Goal: Transaction & Acquisition: Obtain resource

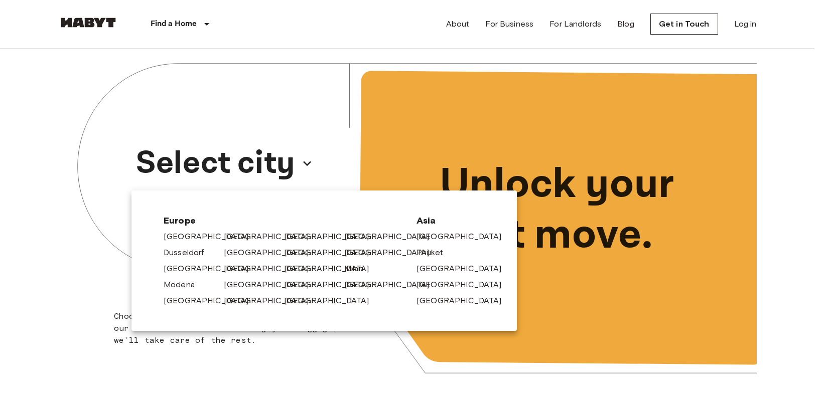
click at [238, 283] on link "[GEOGRAPHIC_DATA]" at bounding box center [271, 285] width 95 height 12
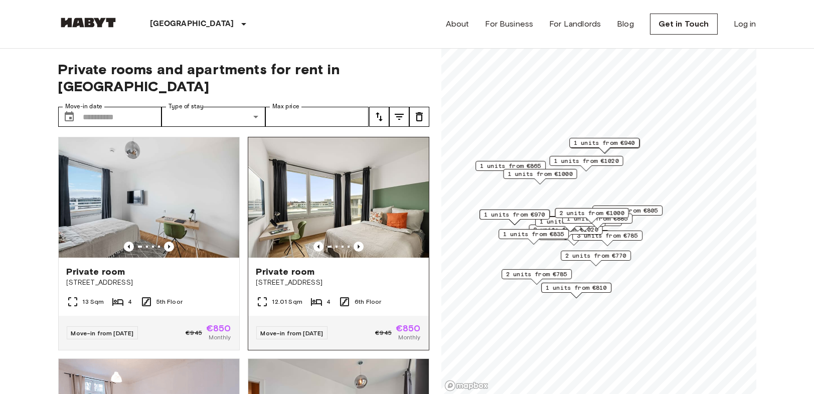
scroll to position [223, 0]
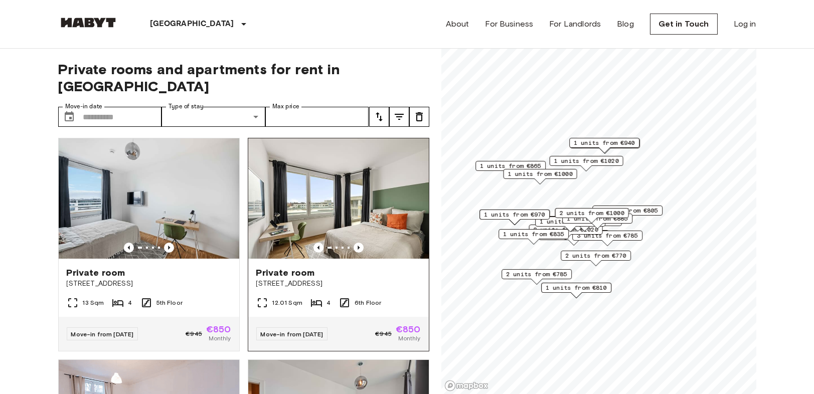
click at [362, 211] on img at bounding box center [338, 198] width 181 height 120
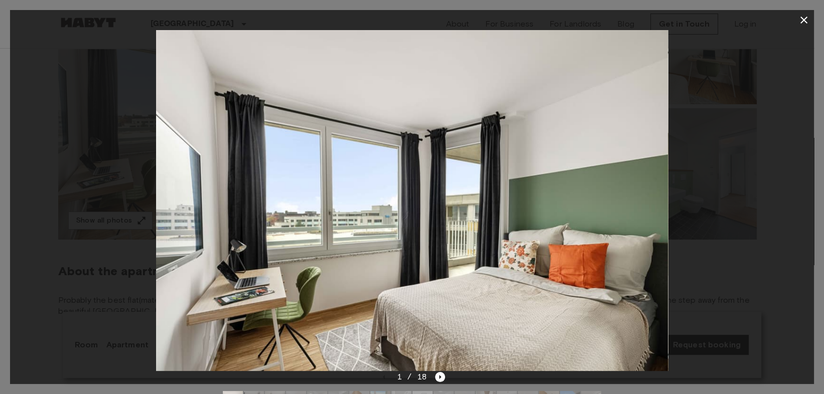
drag, startPoint x: 639, startPoint y: 315, endPoint x: 551, endPoint y: 350, distance: 94.7
click at [639, 315] on img at bounding box center [412, 200] width 512 height 341
click at [435, 374] on icon "Next image" at bounding box center [440, 377] width 10 height 10
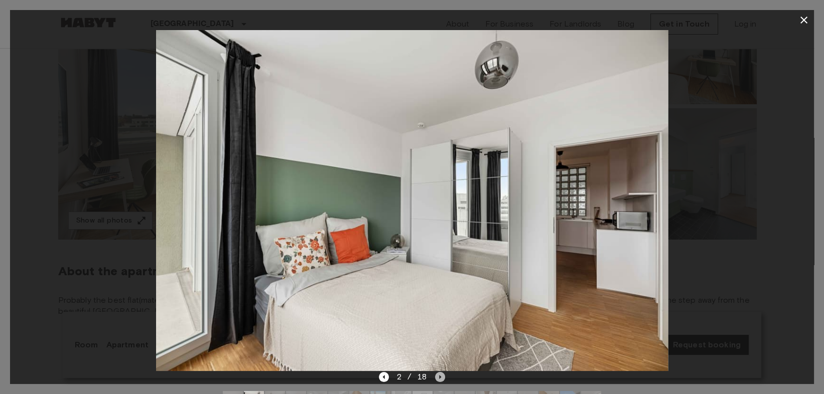
click at [442, 381] on icon "Next image" at bounding box center [440, 377] width 10 height 10
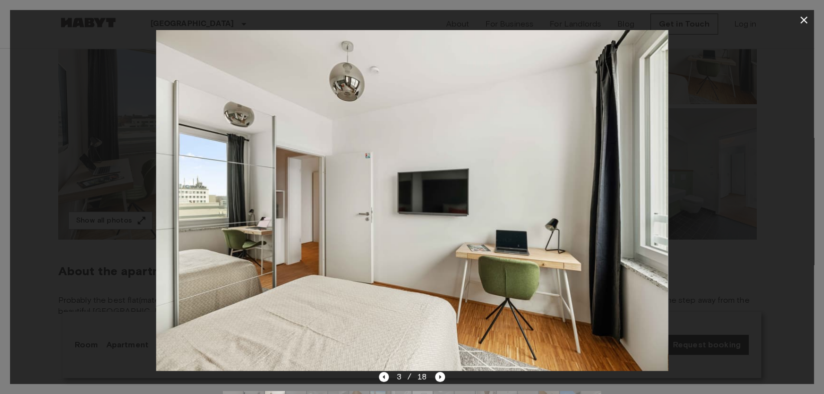
click at [579, 393] on img at bounding box center [570, 401] width 20 height 20
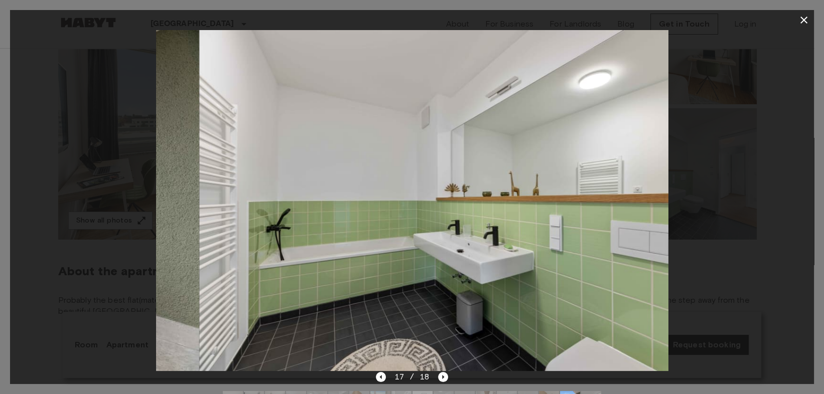
click at [579, 393] on img at bounding box center [570, 401] width 20 height 20
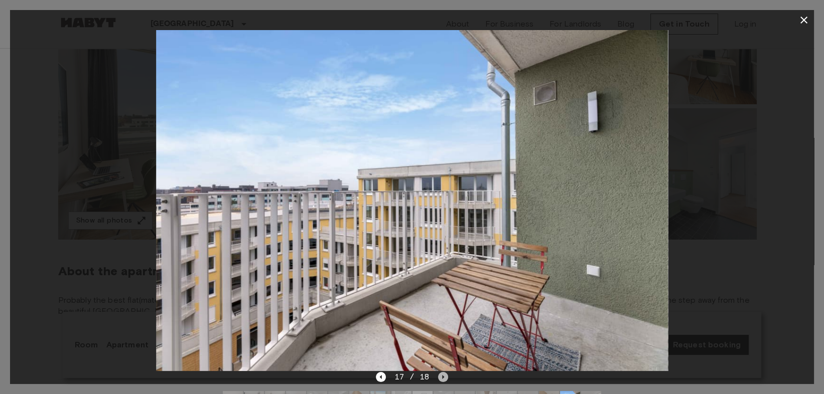
click at [444, 380] on icon "Next image" at bounding box center [443, 377] width 10 height 10
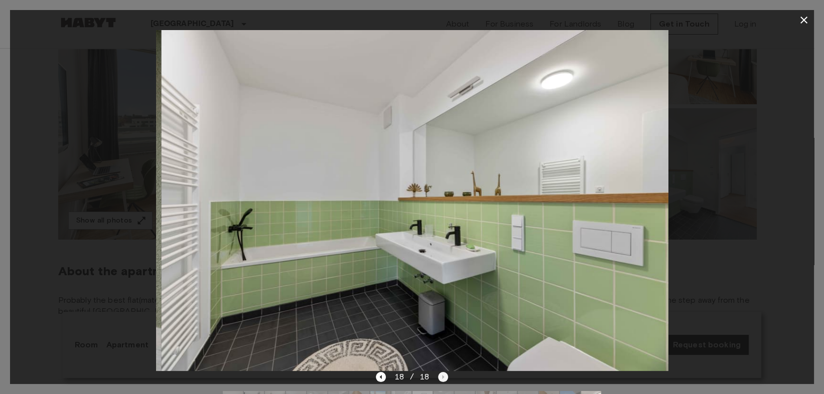
click at [444, 380] on div "18 / 18" at bounding box center [412, 377] width 72 height 12
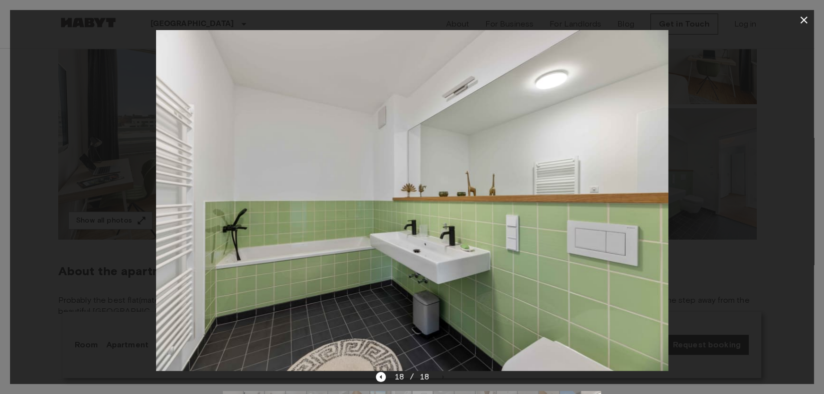
click at [386, 385] on div at bounding box center [412, 401] width 394 height 36
click at [382, 379] on icon "Previous image" at bounding box center [381, 377] width 2 height 4
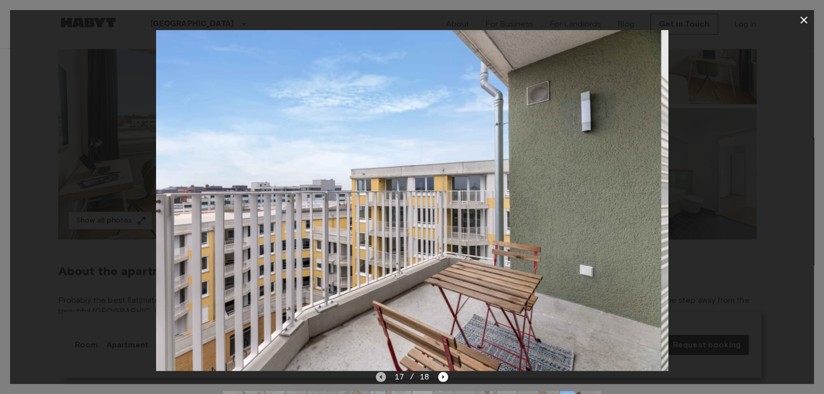
click at [382, 379] on icon "Previous image" at bounding box center [381, 377] width 2 height 4
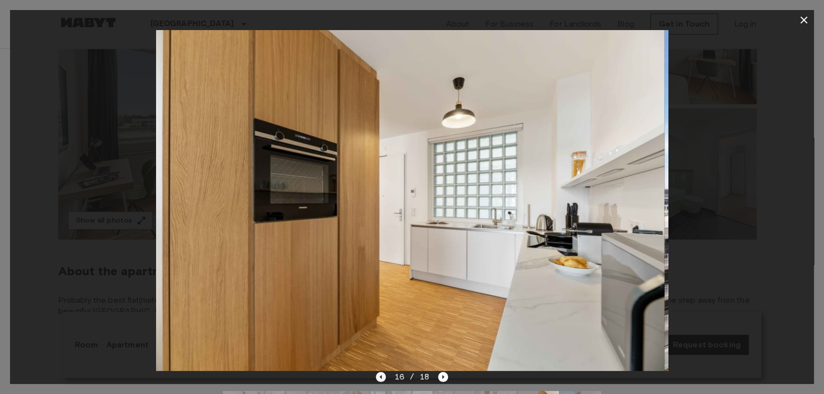
click at [382, 379] on icon "Previous image" at bounding box center [381, 377] width 2 height 4
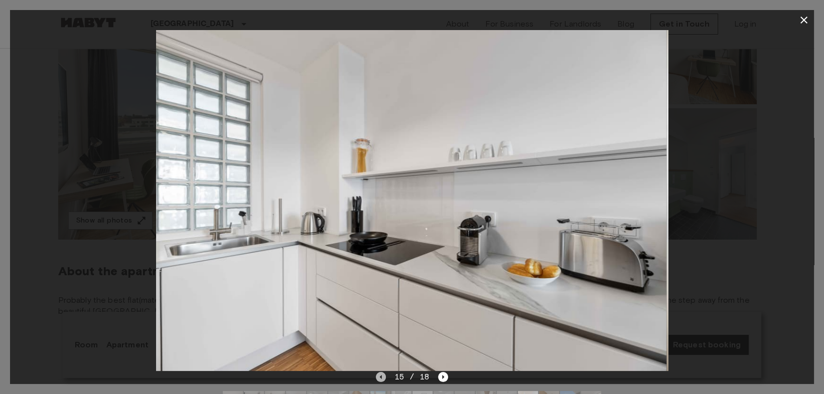
click at [382, 379] on icon "Previous image" at bounding box center [381, 377] width 2 height 4
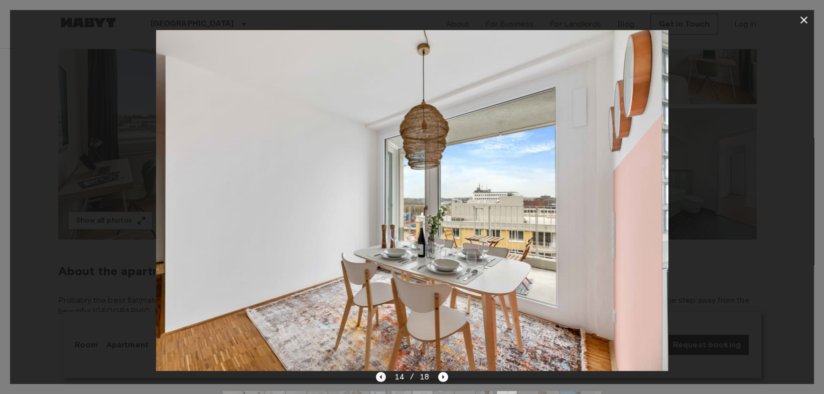
click at [382, 379] on icon "Previous image" at bounding box center [381, 377] width 2 height 4
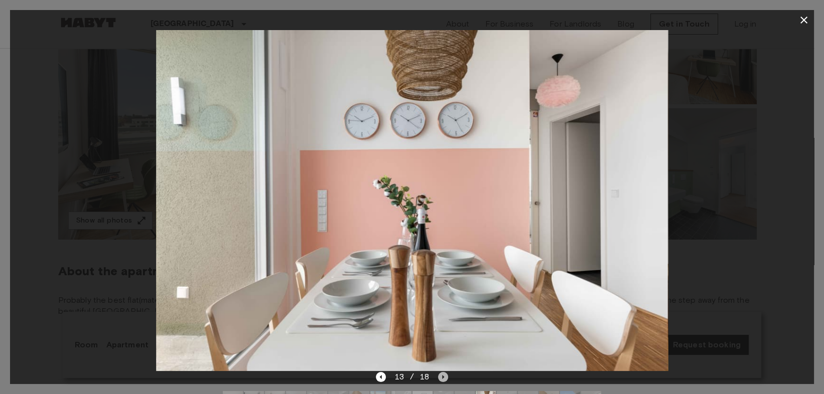
click at [440, 377] on icon "Next image" at bounding box center [443, 377] width 10 height 10
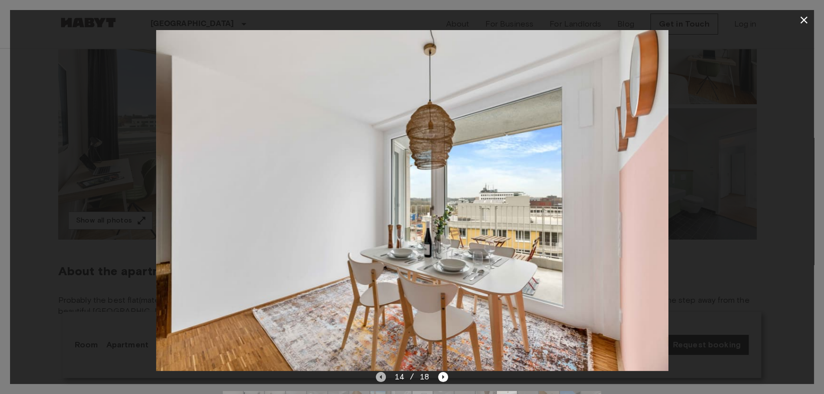
click at [384, 372] on icon "Previous image" at bounding box center [381, 377] width 10 height 10
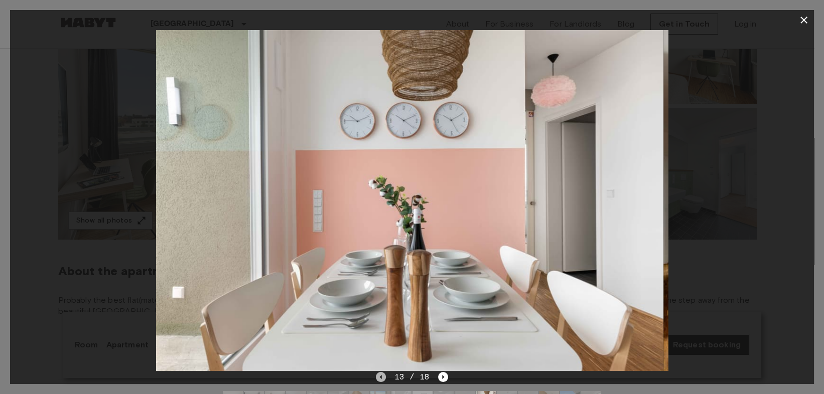
click at [384, 372] on icon "Previous image" at bounding box center [381, 377] width 10 height 10
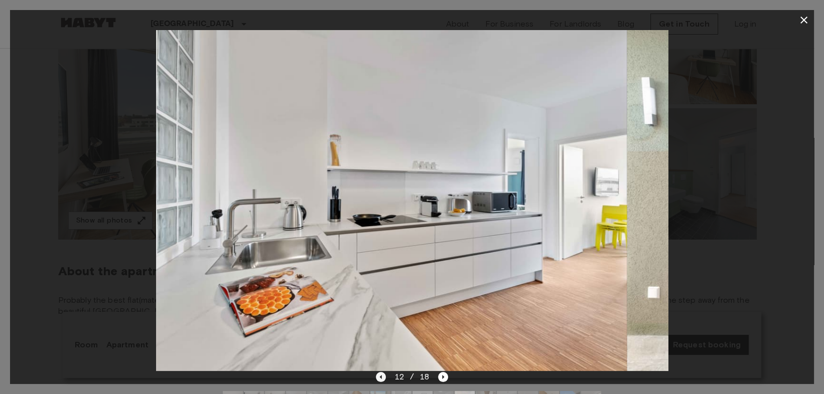
click at [384, 372] on icon "Previous image" at bounding box center [381, 377] width 10 height 10
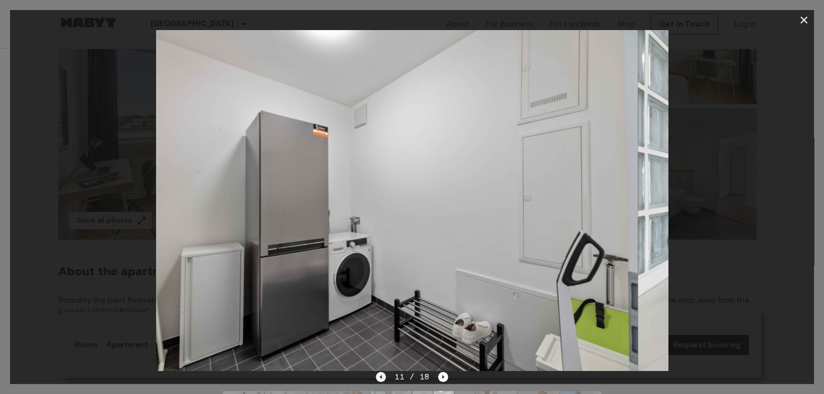
click at [384, 372] on icon "Previous image" at bounding box center [381, 377] width 10 height 10
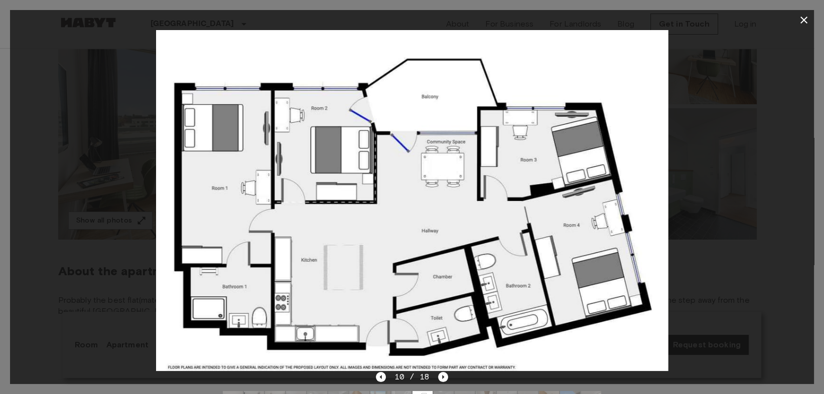
click at [386, 381] on div "10 / 18" at bounding box center [412, 377] width 72 height 12
click at [385, 380] on icon "Previous image" at bounding box center [381, 377] width 10 height 10
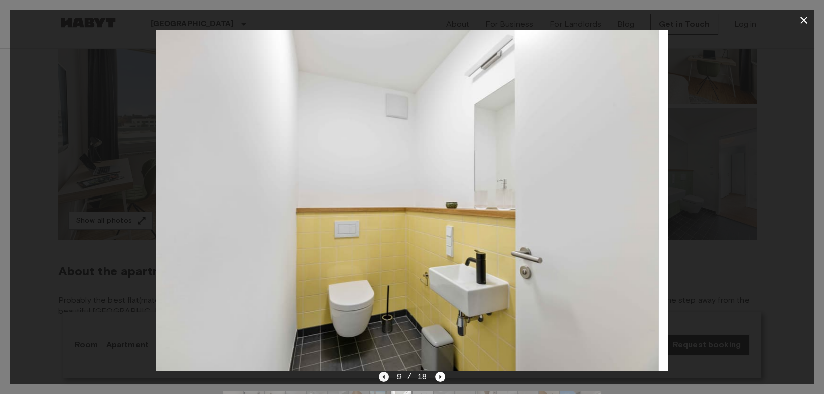
click at [384, 380] on icon "Previous image" at bounding box center [384, 377] width 10 height 10
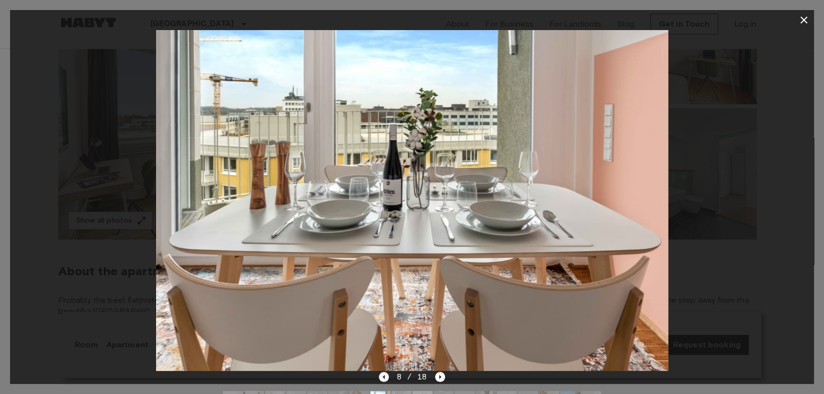
click at [386, 376] on icon "Previous image" at bounding box center [384, 377] width 10 height 10
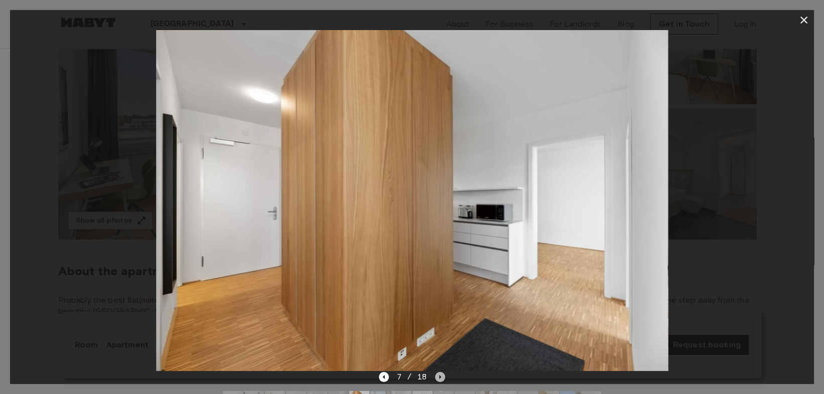
click at [436, 374] on icon "Next image" at bounding box center [440, 377] width 10 height 10
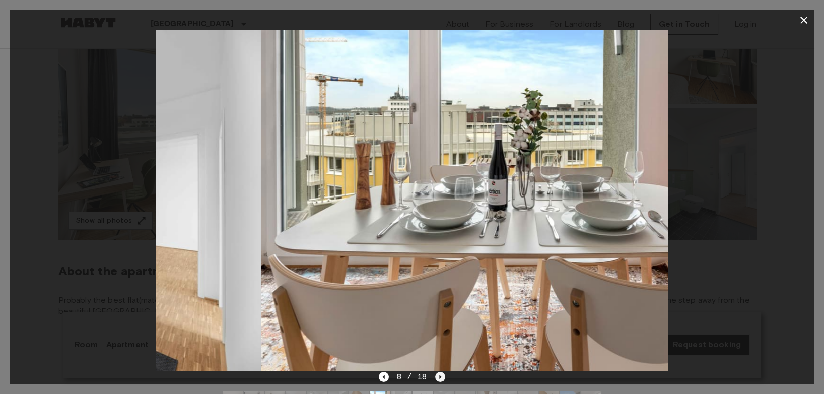
click at [436, 374] on icon "Next image" at bounding box center [440, 377] width 10 height 10
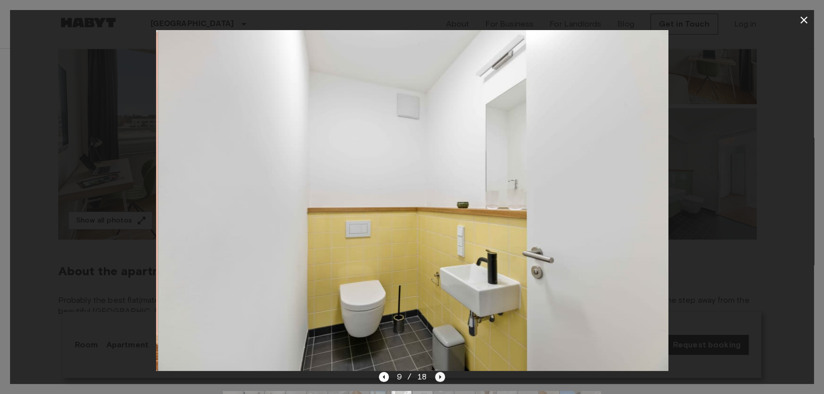
click at [436, 374] on icon "Next image" at bounding box center [440, 377] width 10 height 10
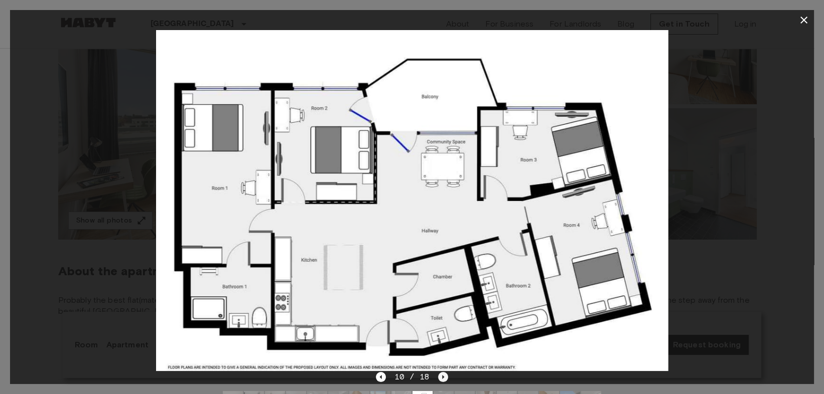
click at [436, 374] on div "10 / 18" at bounding box center [412, 377] width 72 height 12
click at [444, 374] on icon "Next image" at bounding box center [443, 377] width 10 height 10
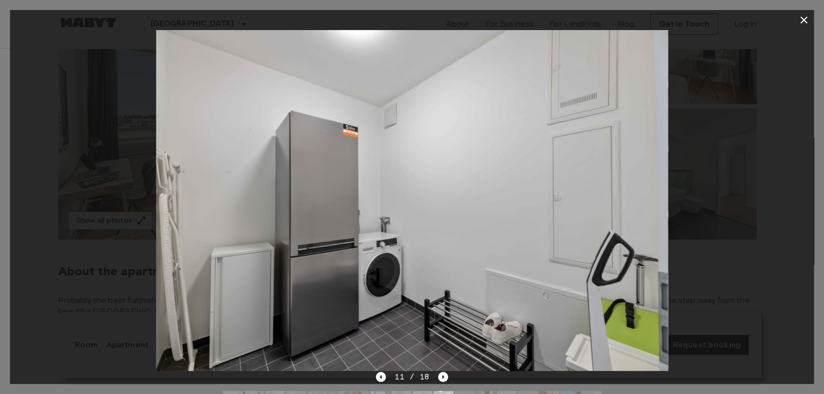
click at [448, 382] on div "11 / 18" at bounding box center [412, 395] width 804 height 48
click at [442, 382] on icon "Next image" at bounding box center [443, 377] width 10 height 10
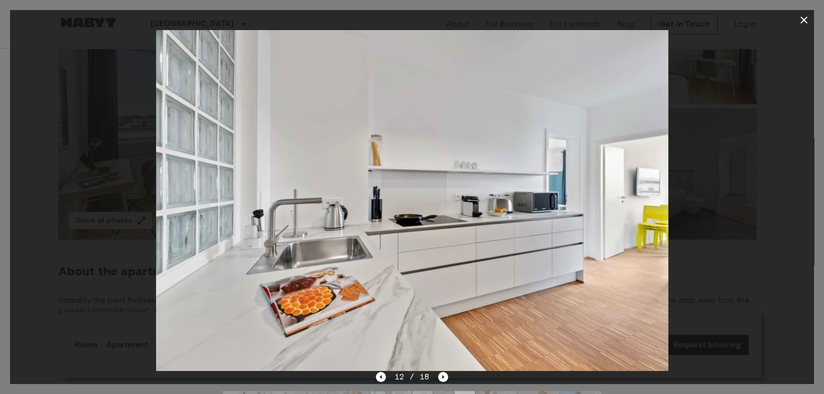
click at [446, 382] on div "12 / 18" at bounding box center [412, 377] width 72 height 12
click at [442, 383] on div at bounding box center [412, 401] width 394 height 36
click at [442, 376] on icon "Next image" at bounding box center [443, 377] width 2 height 4
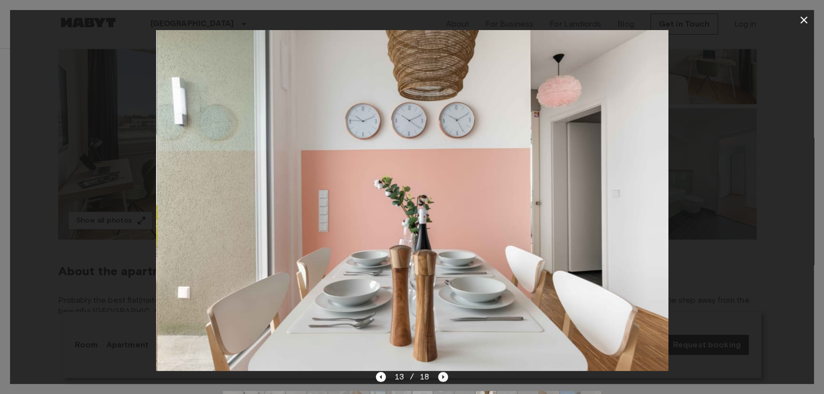
click at [442, 376] on icon "Next image" at bounding box center [443, 377] width 2 height 4
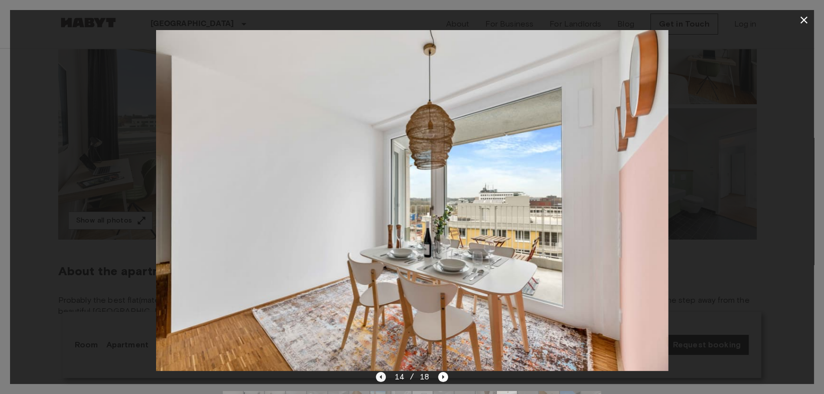
click at [377, 379] on icon "Previous image" at bounding box center [381, 377] width 10 height 10
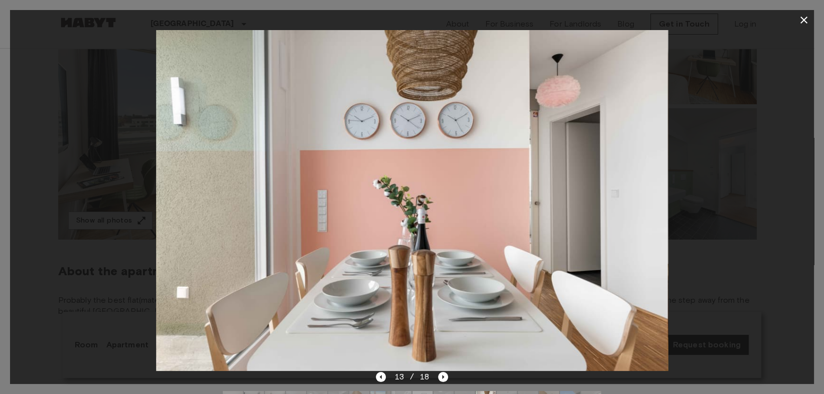
click at [440, 385] on div at bounding box center [412, 401] width 394 height 36
click at [443, 380] on icon "Next image" at bounding box center [443, 377] width 10 height 10
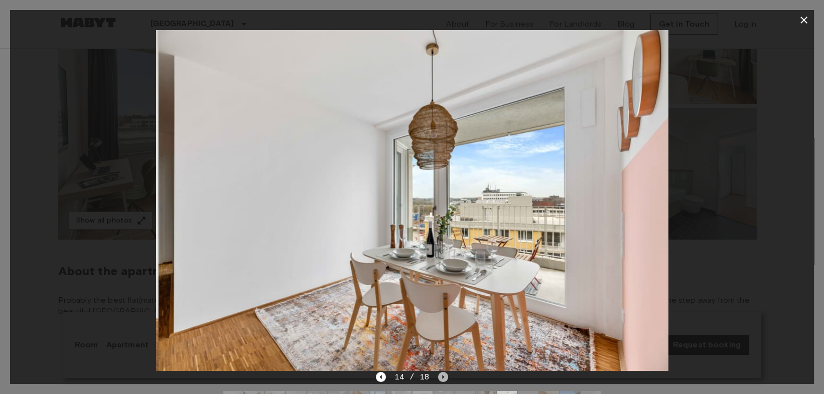
click at [443, 380] on icon "Next image" at bounding box center [443, 377] width 10 height 10
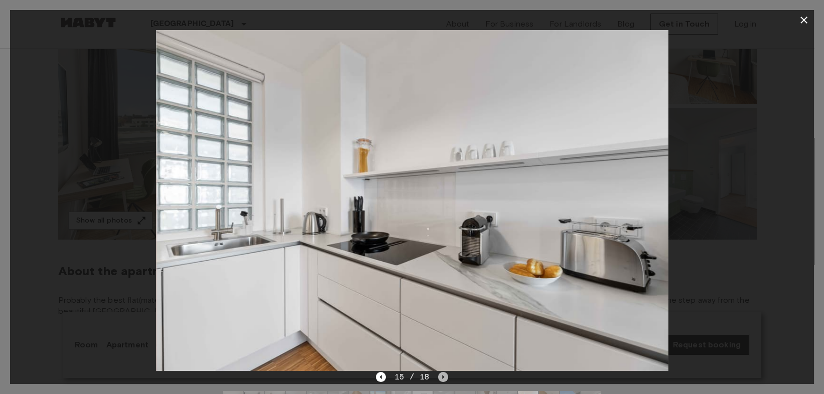
click at [443, 380] on icon "Next image" at bounding box center [443, 377] width 10 height 10
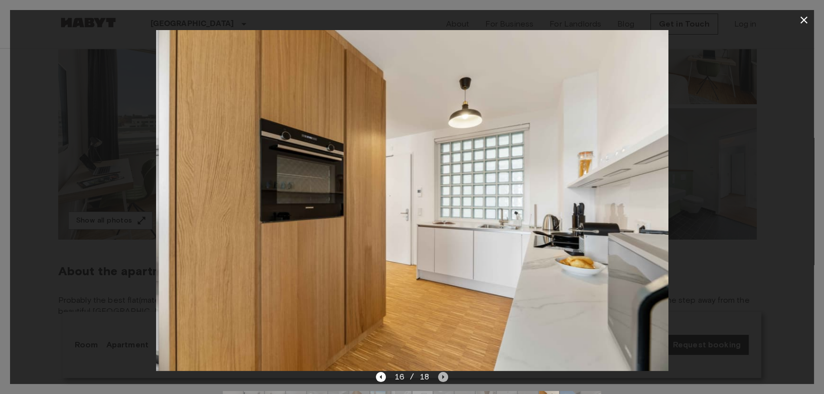
click at [443, 380] on icon "Next image" at bounding box center [443, 377] width 10 height 10
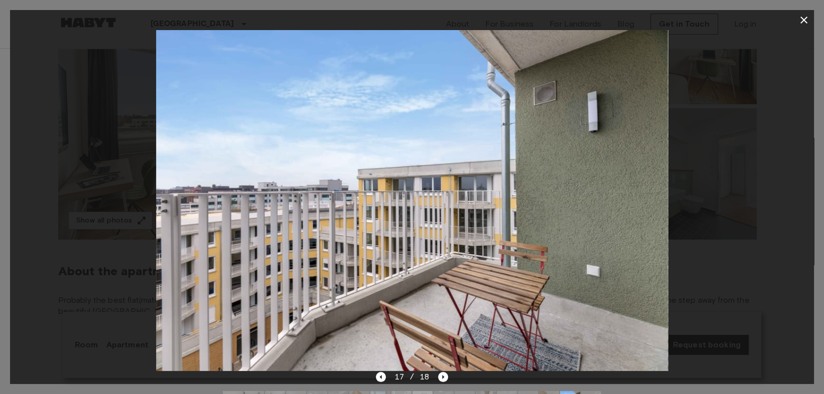
click at [680, 341] on div at bounding box center [412, 200] width 804 height 341
click at [798, 18] on icon "button" at bounding box center [804, 20] width 12 height 12
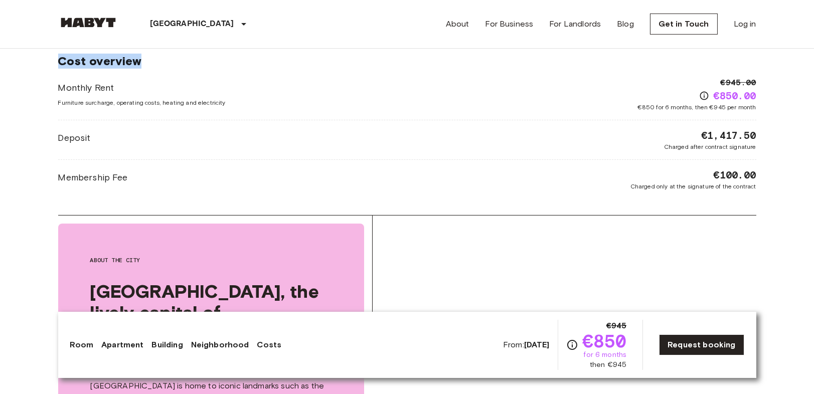
scroll to position [1059, 0]
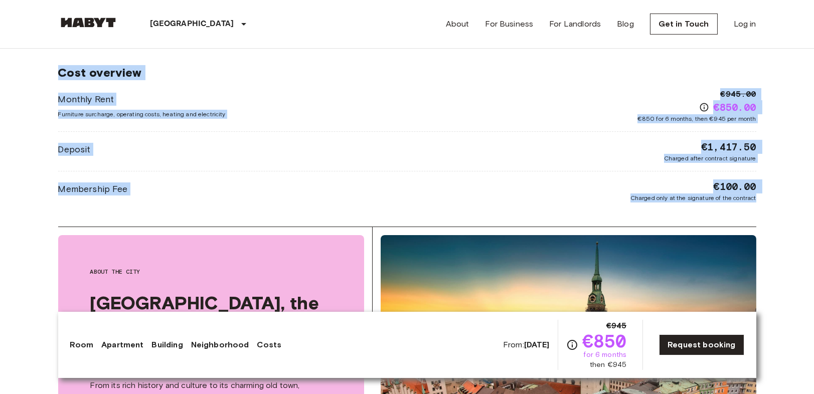
drag, startPoint x: 37, startPoint y: 72, endPoint x: 803, endPoint y: 200, distance: 777.2
click at [803, 200] on body "Munich Europe Amsterdam Berlin Brussels Cologne Dusseldorf Frankfurt Graz Hambu…" at bounding box center [407, 268] width 814 height 2654
copy div "Private room From Nov 4 2025 Tübinger Straße 3b Ref. number DE-02-021-002-02HF …"
